Goal: Information Seeking & Learning: Find specific fact

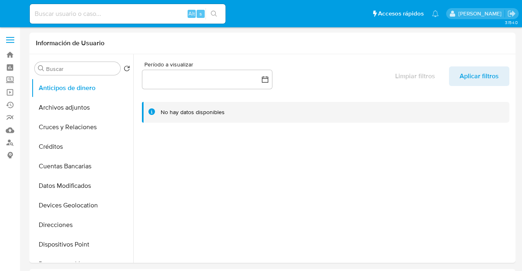
select select "10"
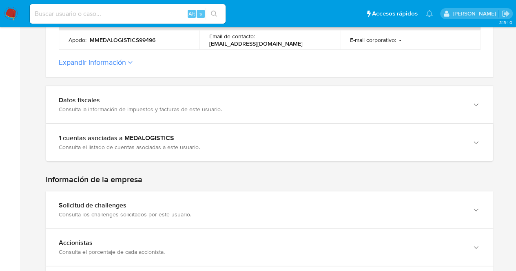
scroll to position [412, 0]
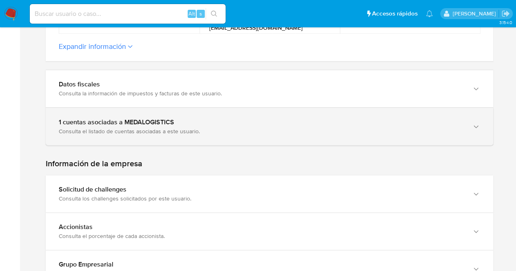
click at [474, 120] on div "button" at bounding box center [475, 126] width 10 height 17
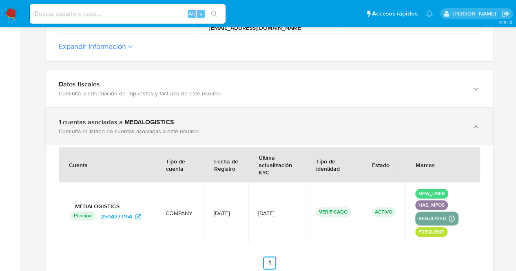
click at [474, 120] on div "button" at bounding box center [475, 126] width 10 height 17
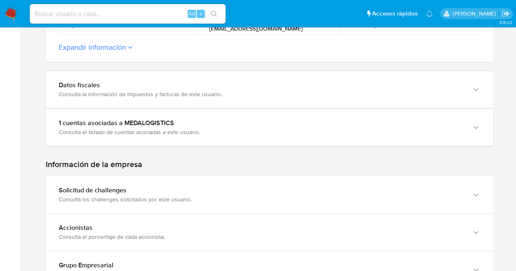
scroll to position [414, 0]
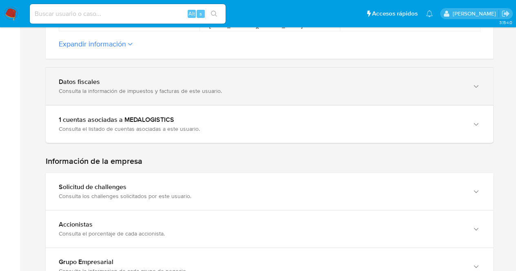
click at [472, 88] on icon "button" at bounding box center [476, 86] width 8 height 8
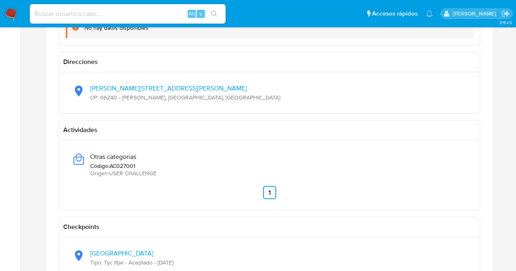
scroll to position [561, 0]
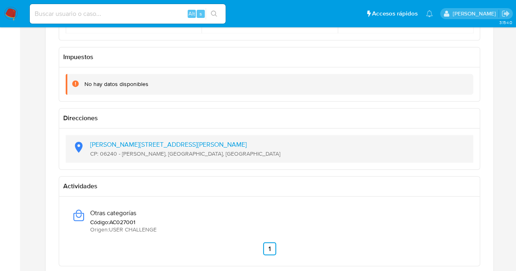
drag, startPoint x: 220, startPoint y: 144, endPoint x: 137, endPoint y: 156, distance: 84.3
click at [137, 156] on div "Calzada De Guadalupe 149, Valle Gómez CP: 06240 - Cuauhtémoc, Distrito Federal,…" at bounding box center [269, 149] width 394 height 28
drag, startPoint x: 223, startPoint y: 155, endPoint x: 91, endPoint y: 142, distance: 131.9
click at [91, 142] on div "Calzada De Guadalupe 149, Valle Gómez CP: 06240 - Cuauhtémoc, Distrito Federal,…" at bounding box center [269, 149] width 394 height 28
